Goal: Task Accomplishment & Management: Use online tool/utility

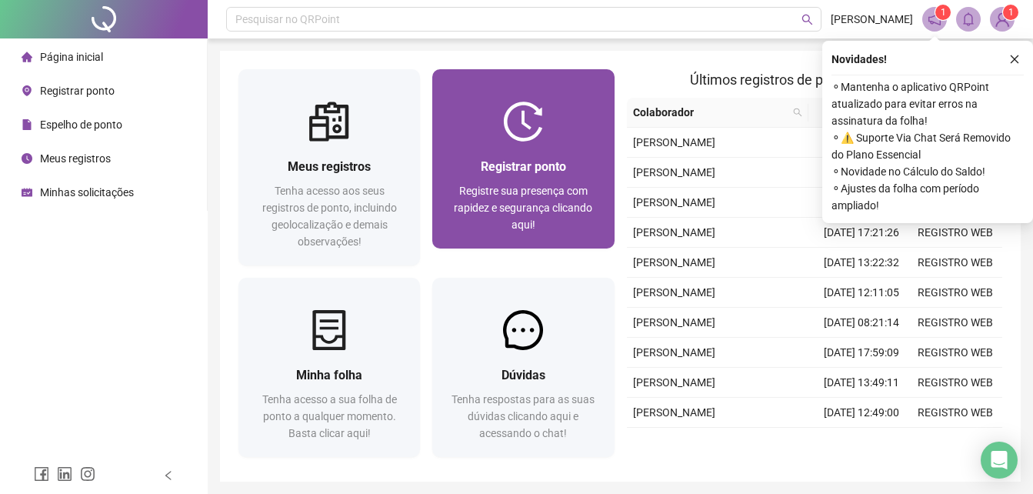
click at [508, 122] on img at bounding box center [523, 122] width 40 height 40
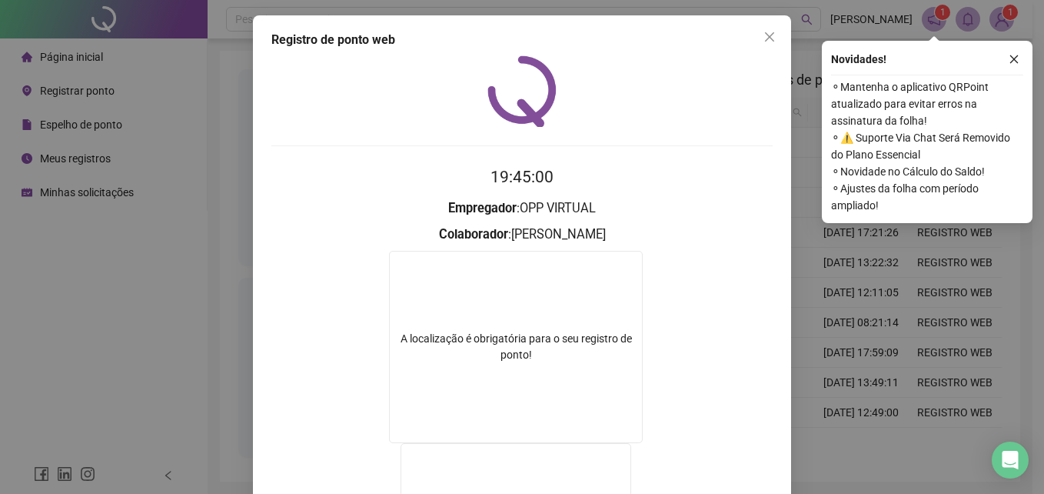
click at [767, 38] on icon "close" at bounding box center [770, 37] width 12 height 12
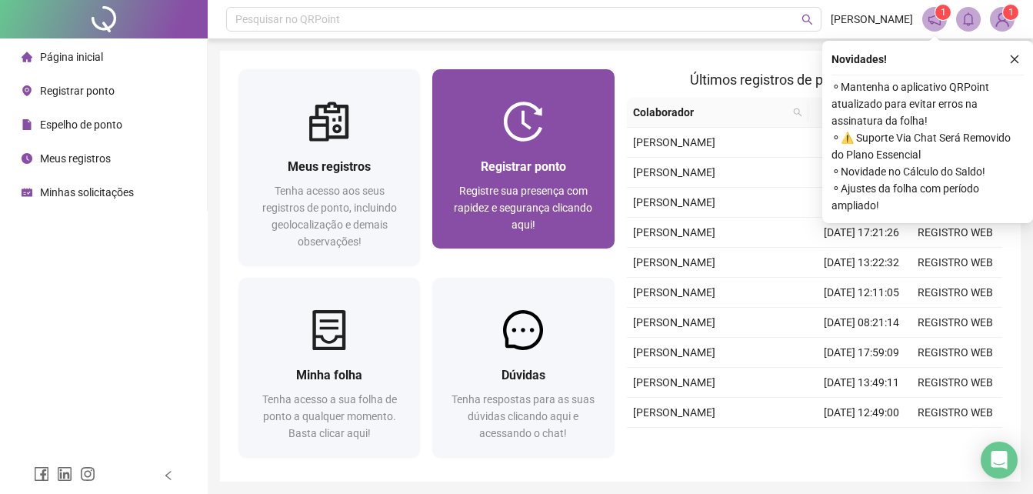
click at [523, 175] on div "Registrar ponto" at bounding box center [523, 166] width 145 height 19
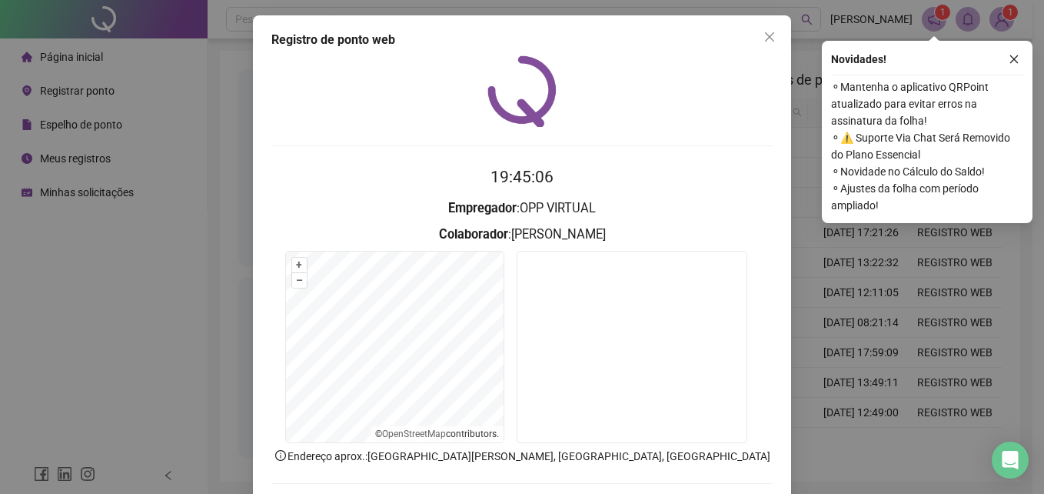
scroll to position [73, 0]
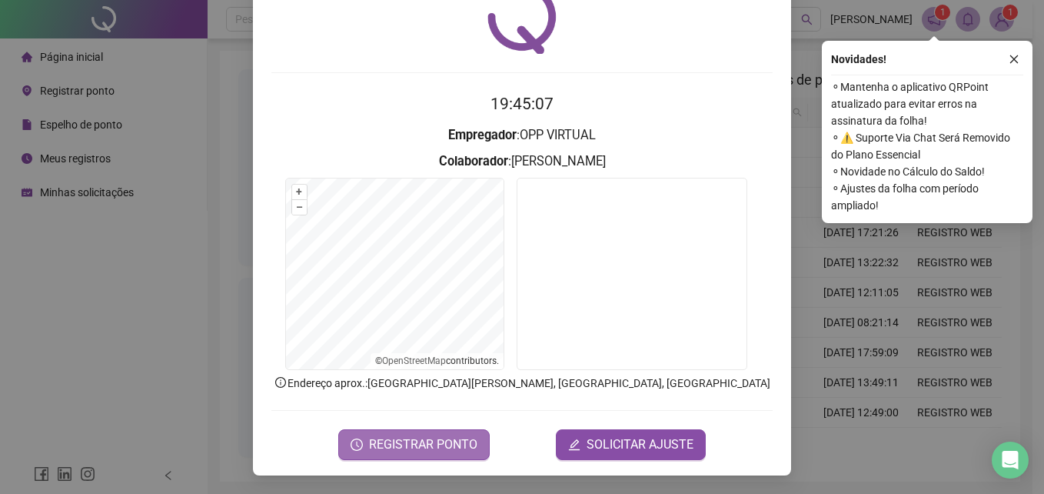
click at [433, 447] on span "REGISTRAR PONTO" at bounding box center [423, 444] width 108 height 18
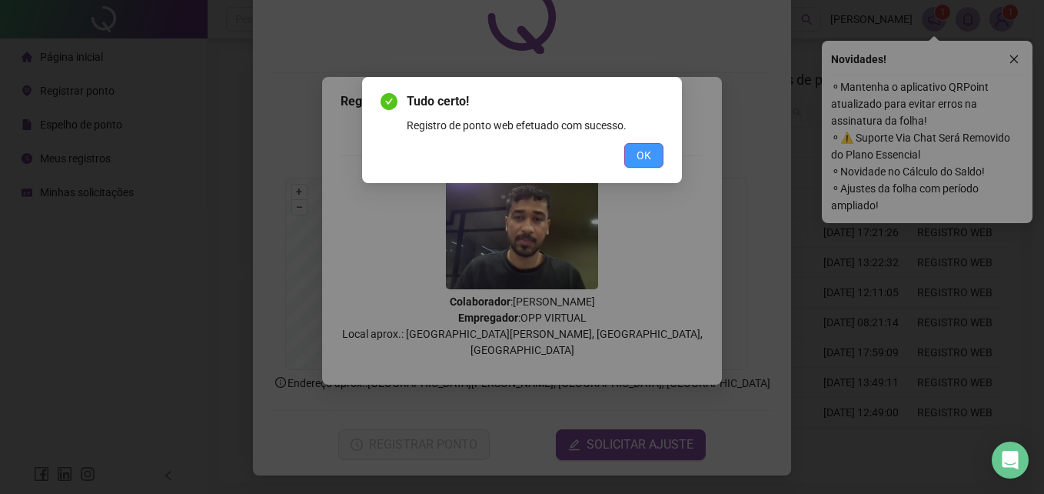
click at [641, 147] on span "OK" at bounding box center [644, 155] width 15 height 17
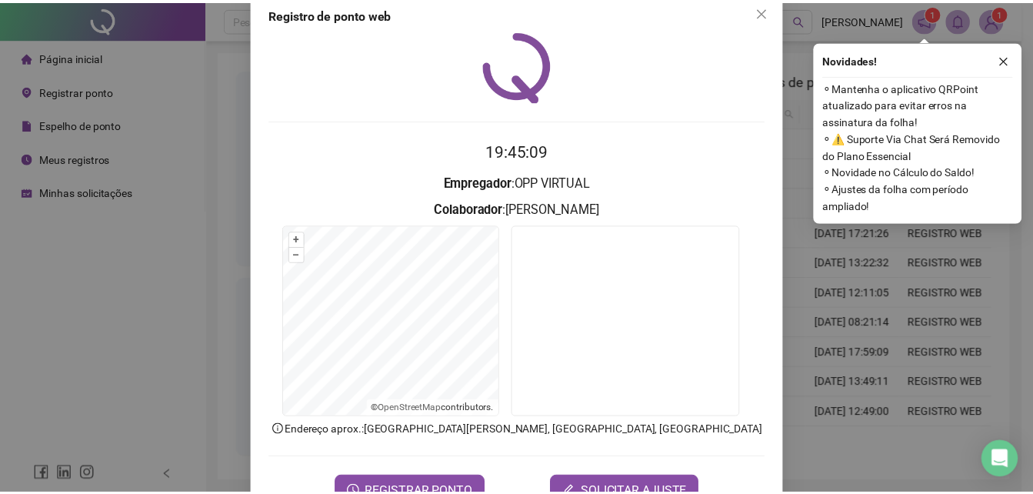
scroll to position [0, 0]
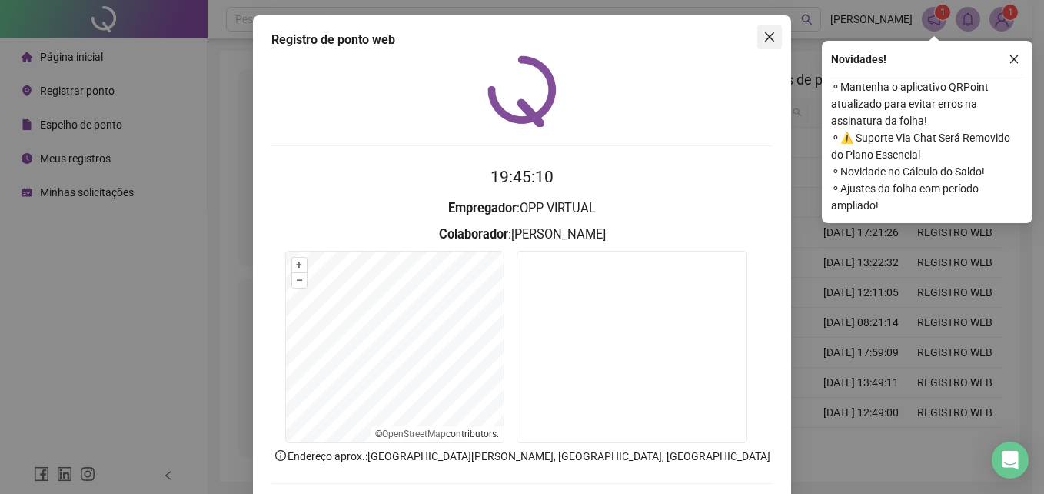
click at [764, 39] on icon "close" at bounding box center [770, 37] width 12 height 12
